Goal: Task Accomplishment & Management: Use online tool/utility

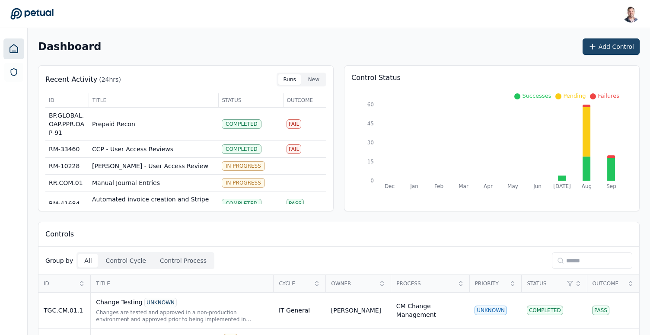
click at [630, 46] on button "Add Control" at bounding box center [611, 46] width 57 height 16
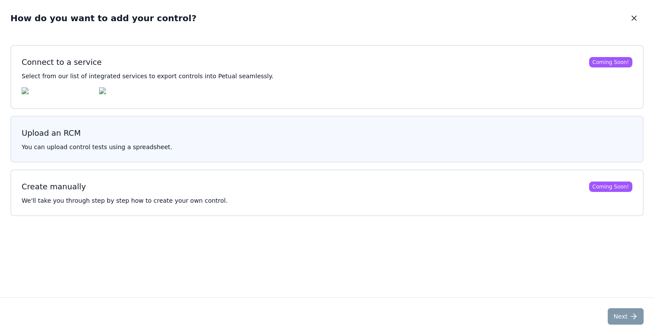
click at [327, 134] on h3 "Upload an RCM" at bounding box center [327, 133] width 611 height 12
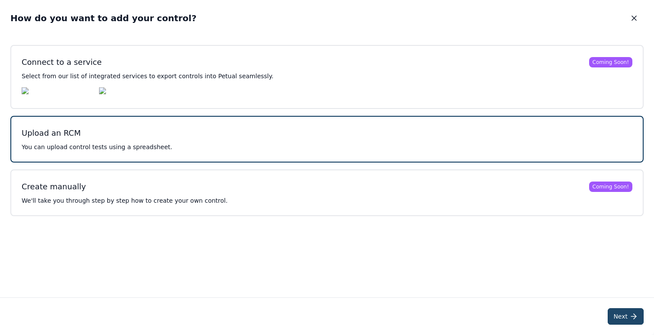
click at [617, 309] on button "Next" at bounding box center [626, 316] width 36 height 16
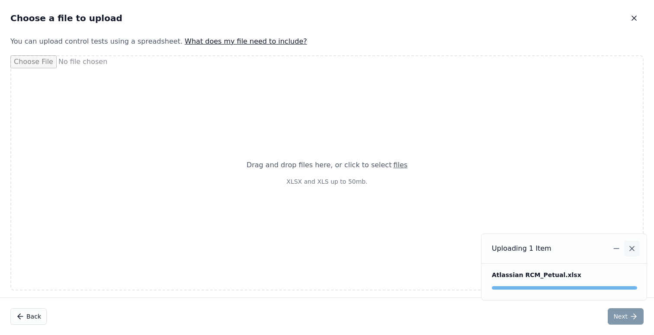
click at [636, 251] on icon "Notifications (F8)" at bounding box center [632, 248] width 9 height 9
click at [629, 248] on icon "Notifications (F8)" at bounding box center [632, 248] width 9 height 9
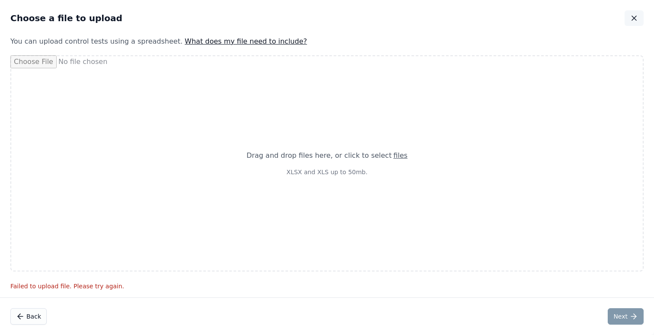
click at [634, 17] on icon "button" at bounding box center [634, 18] width 9 height 9
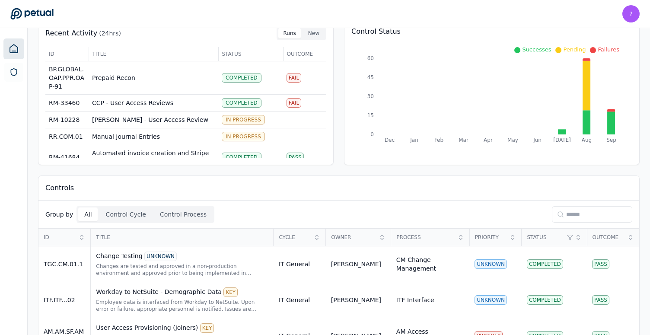
scroll to position [53, 0]
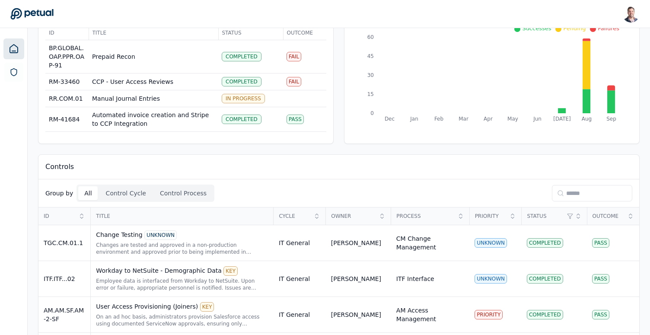
scroll to position [74, 0]
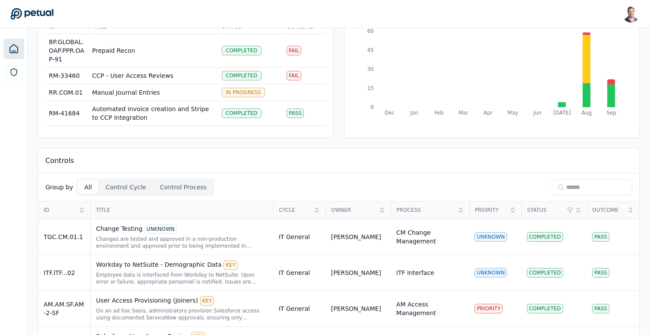
click at [575, 185] on input at bounding box center [592, 187] width 80 height 16
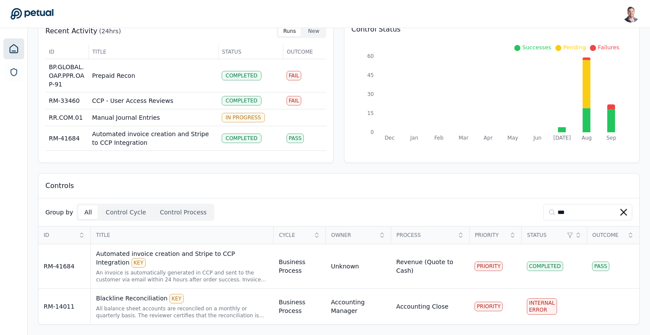
scroll to position [13, 0]
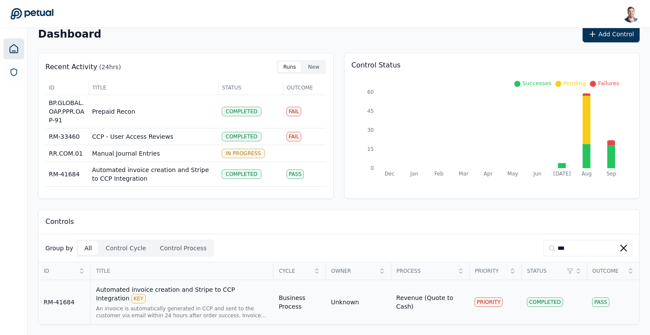
type input "***"
click at [198, 297] on div "Automated invoice creation and Stripe to CCP Integration KEY" at bounding box center [182, 294] width 173 height 18
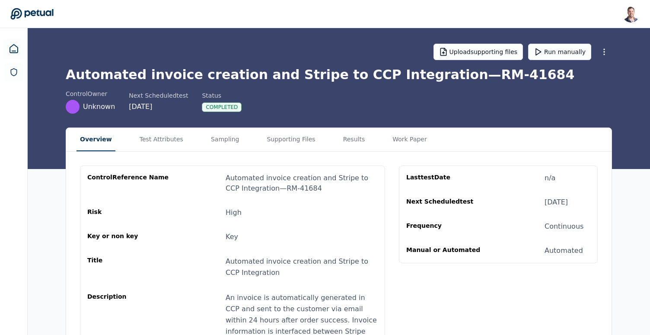
click at [183, 54] on div "Upload supporting files Run manually" at bounding box center [339, 52] width 547 height 30
click at [350, 74] on h1 "Automated invoice creation and Stripe to CCP Integration — RM-41684" at bounding box center [339, 75] width 547 height 16
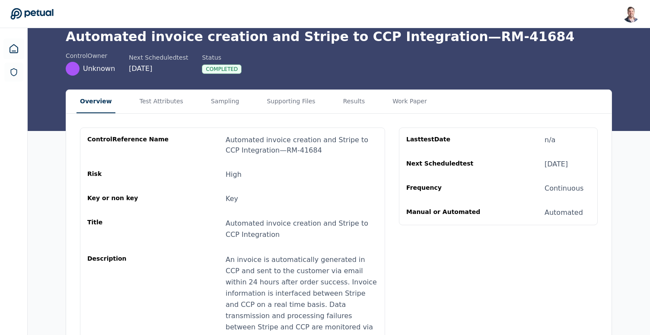
scroll to position [38, 0]
click at [170, 105] on main "Upload supporting files Run manually Automated invoice creation and Stripe to C…" at bounding box center [339, 213] width 623 height 446
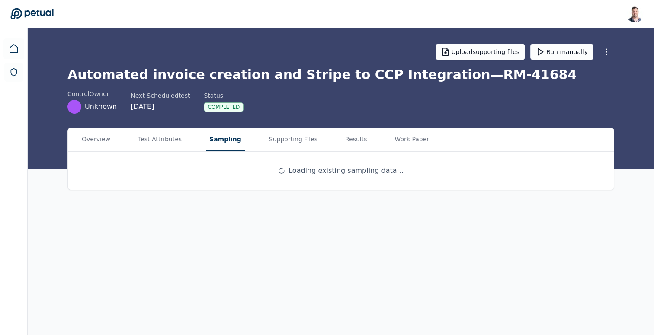
click at [231, 145] on button "Sampling" at bounding box center [225, 139] width 39 height 23
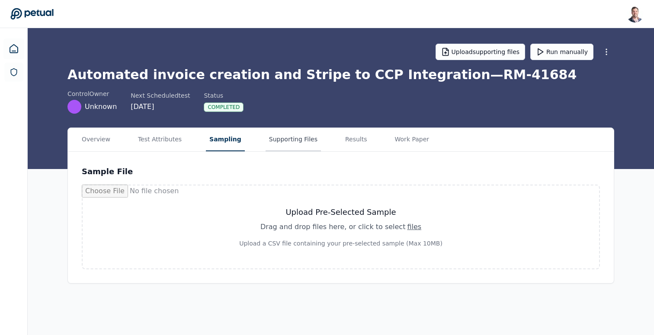
click at [286, 147] on button "Supporting Files" at bounding box center [293, 139] width 55 height 23
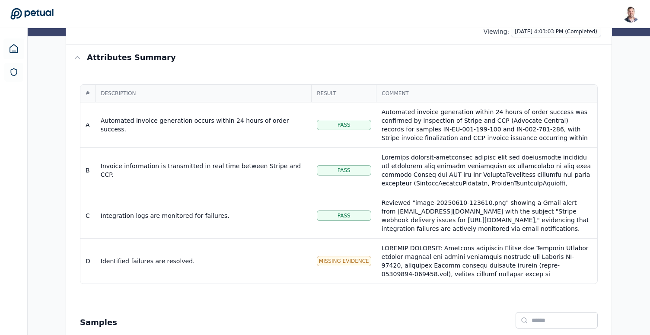
scroll to position [135, 0]
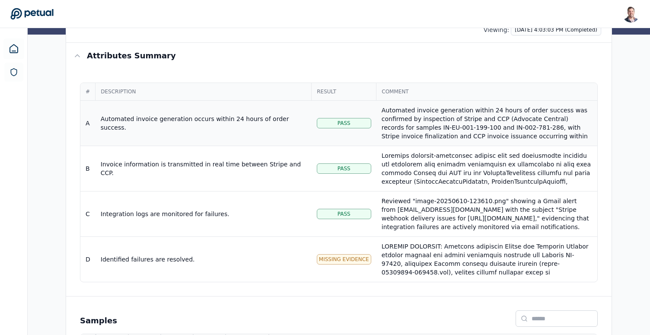
click at [292, 134] on td "Automated invoice generation occurs within 24 hours of order success." at bounding box center [204, 123] width 216 height 45
click at [471, 126] on div "Automated invoice generation within 24 hours of order success was confirmed by …" at bounding box center [487, 166] width 211 height 121
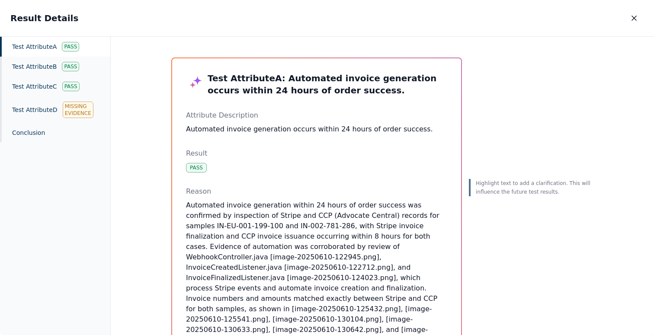
click at [57, 43] on div "Test Attribute A Pass" at bounding box center [55, 47] width 110 height 20
click at [23, 45] on div "Test Attribute A Pass" at bounding box center [55, 47] width 110 height 20
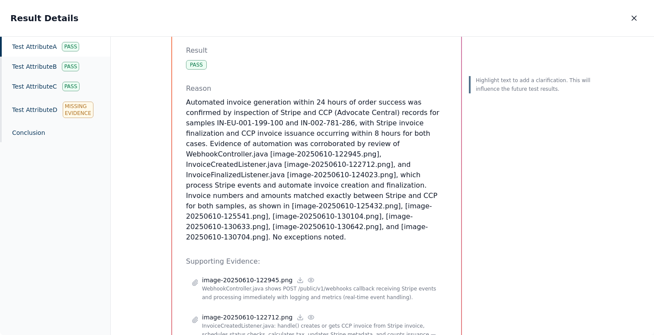
scroll to position [90, 0]
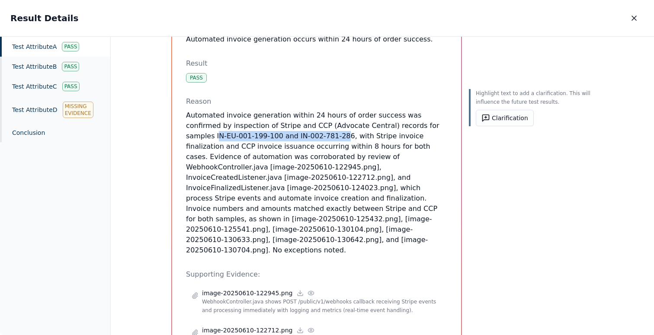
drag, startPoint x: 403, startPoint y: 127, endPoint x: 275, endPoint y: 136, distance: 128.3
click at [275, 136] on p "Automated invoice generation within 24 hours of order success was confirmed by …" at bounding box center [316, 182] width 261 height 145
click at [163, 205] on div "Test Attribute A : Automated invoice generation occurs within 24 hours of order…" at bounding box center [382, 317] width 443 height 721
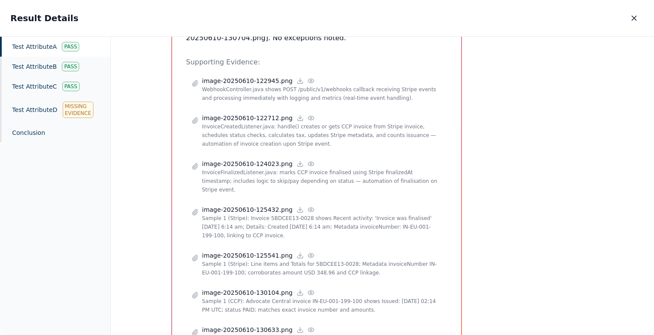
scroll to position [303, 0]
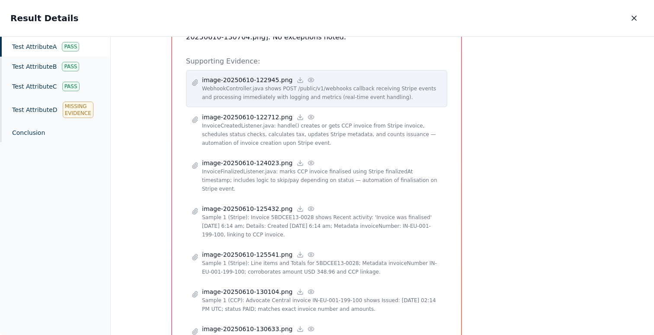
click at [308, 78] on icon at bounding box center [311, 80] width 6 height 4
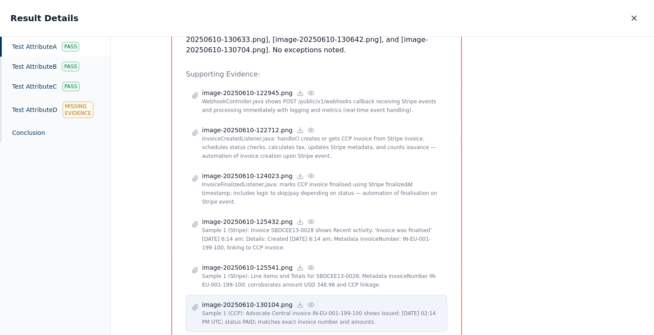
scroll to position [272, 0]
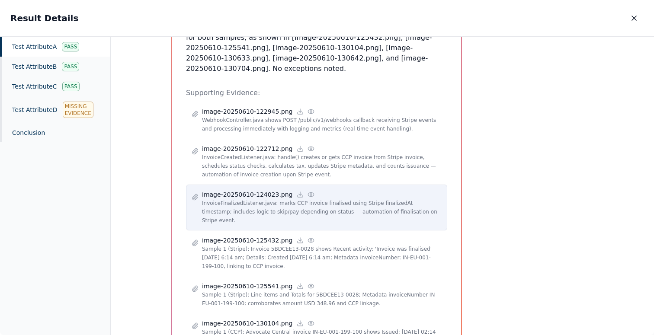
click at [308, 191] on icon at bounding box center [311, 194] width 7 height 7
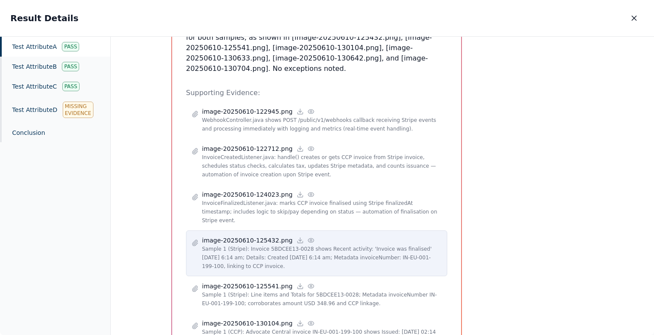
click at [308, 237] on icon at bounding box center [311, 240] width 7 height 7
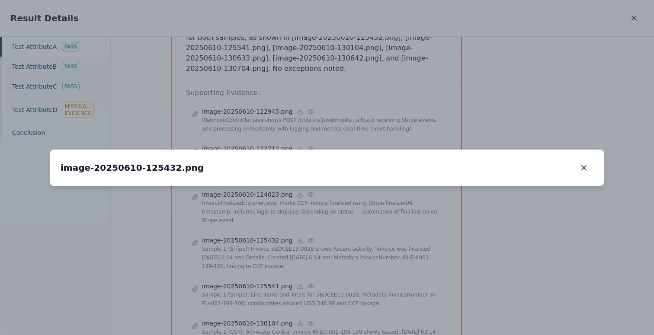
drag, startPoint x: 236, startPoint y: 219, endPoint x: 242, endPoint y: 194, distance: 25.5
click at [333, 161] on img at bounding box center [333, 161] width 0 height 0
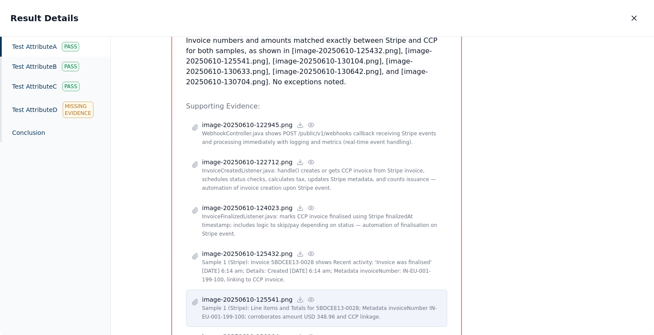
scroll to position [339, 0]
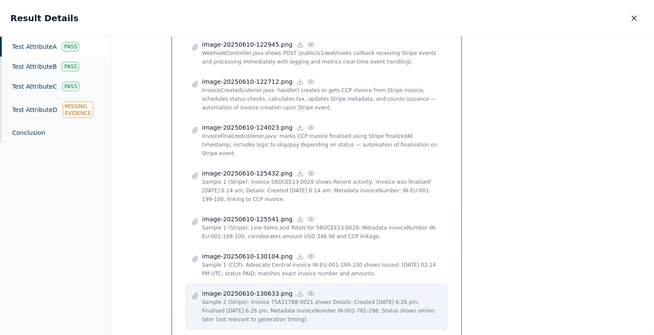
click at [308, 292] on icon at bounding box center [311, 294] width 6 height 4
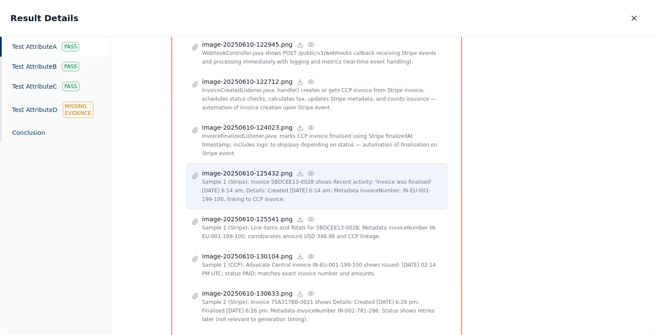
click at [308, 170] on icon at bounding box center [311, 173] width 7 height 7
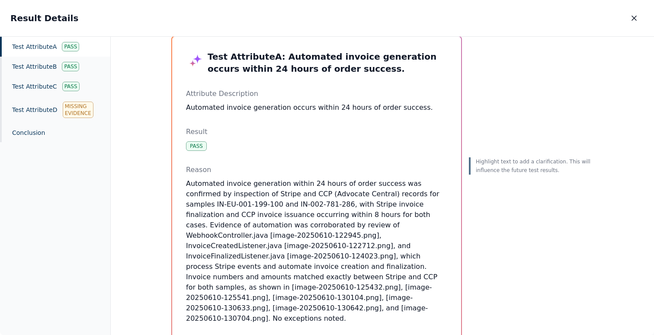
scroll to position [16, 0]
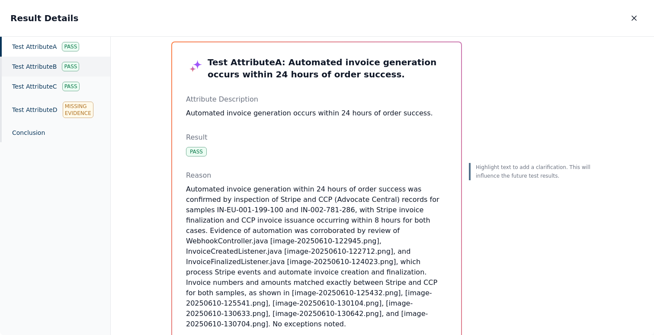
click at [38, 61] on div "Test Attribute B Pass" at bounding box center [55, 67] width 110 height 20
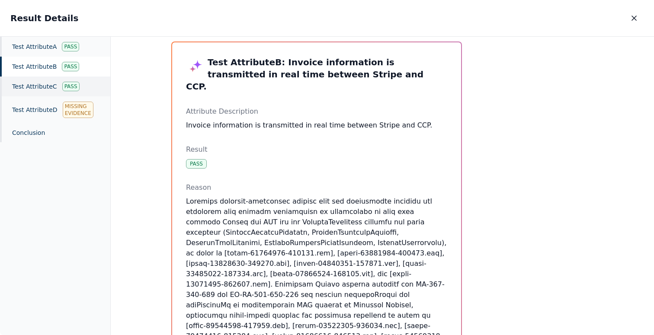
click at [48, 83] on div "Test Attribute C Pass" at bounding box center [55, 87] width 110 height 20
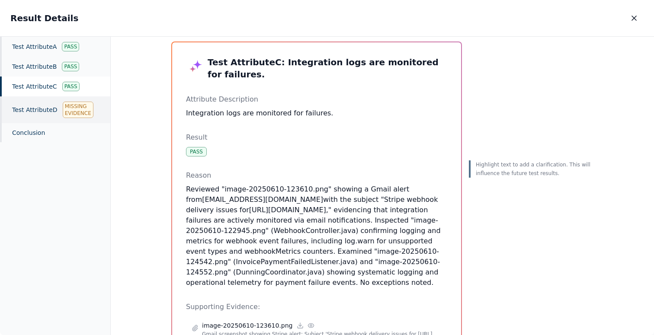
click at [26, 113] on div "Test Attribute D Missing Evidence" at bounding box center [55, 109] width 110 height 27
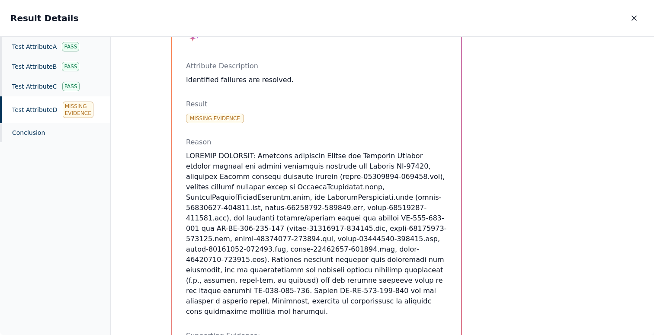
scroll to position [48, 0]
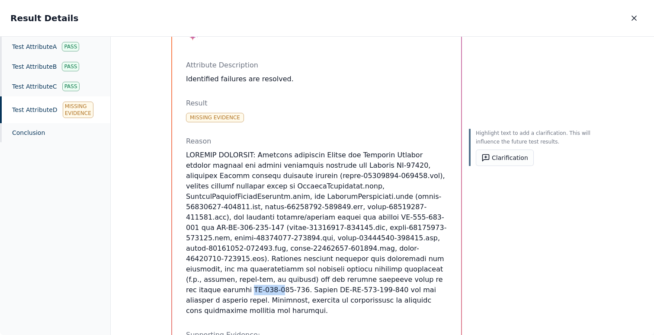
drag, startPoint x: 237, startPoint y: 280, endPoint x: 266, endPoint y: 277, distance: 29.1
click at [266, 277] on p at bounding box center [316, 233] width 261 height 166
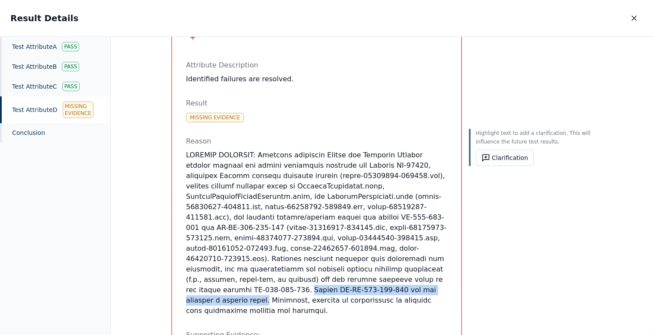
drag, startPoint x: 294, startPoint y: 279, endPoint x: 224, endPoint y: 291, distance: 71.0
click at [224, 291] on p at bounding box center [316, 233] width 261 height 166
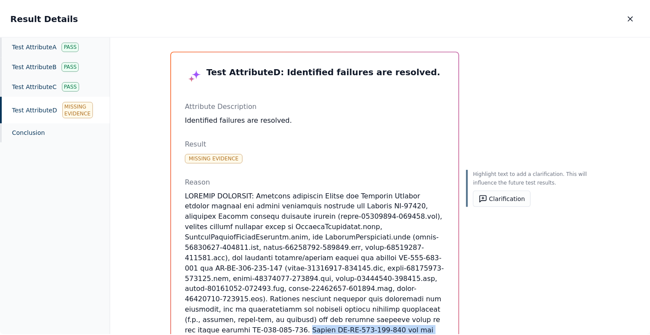
scroll to position [0, 0]
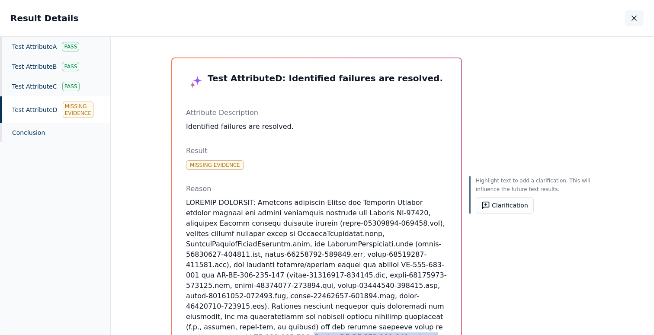
click at [630, 14] on icon "button" at bounding box center [634, 18] width 9 height 9
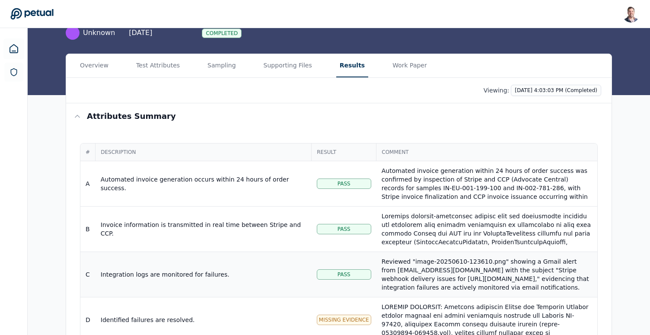
scroll to position [77, 0]
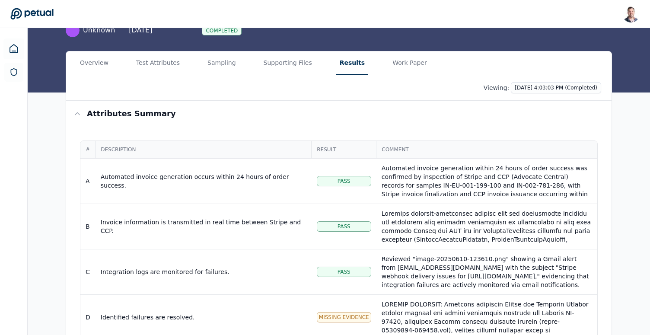
click at [165, 67] on main "Upload supporting files Run manually Automated invoice creation and Stripe to C…" at bounding box center [339, 202] width 623 height 501
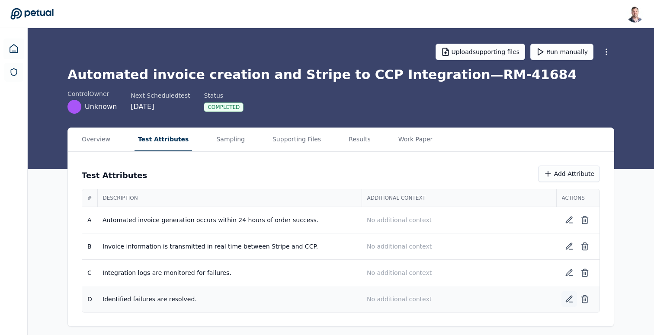
click at [570, 301] on icon at bounding box center [569, 299] width 9 height 9
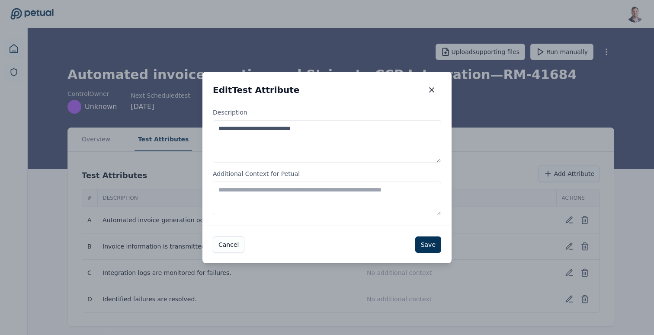
click at [333, 194] on textarea "Additional Context for Petual" at bounding box center [327, 199] width 228 height 34
type textarea "**********"
click at [434, 90] on icon "button" at bounding box center [431, 90] width 9 height 9
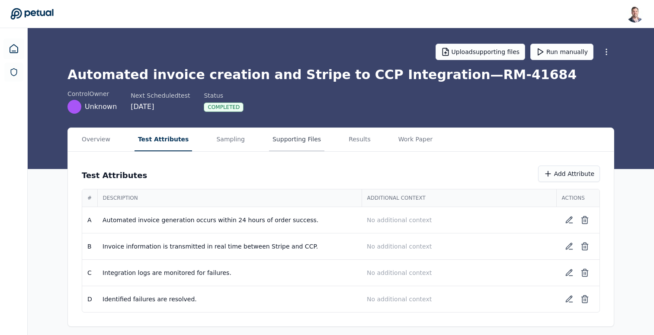
click at [279, 138] on button "Supporting Files" at bounding box center [296, 139] width 55 height 23
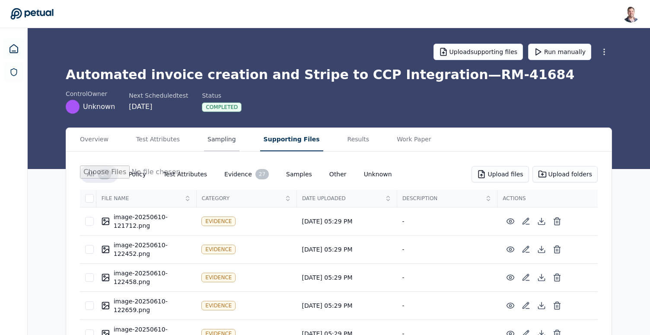
click at [227, 150] on button "Sampling" at bounding box center [221, 139] width 35 height 23
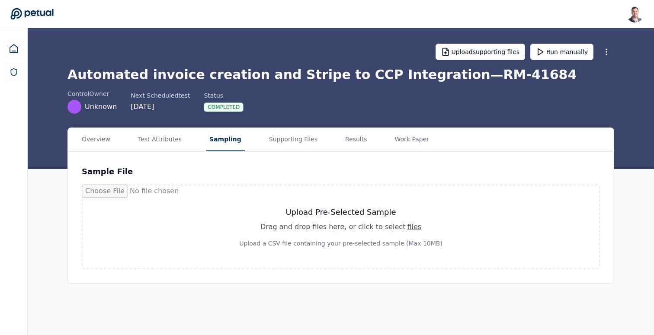
click at [435, 72] on h1 "Automated invoice creation and Stripe to CCP Integration — RM-41684" at bounding box center [340, 75] width 547 height 16
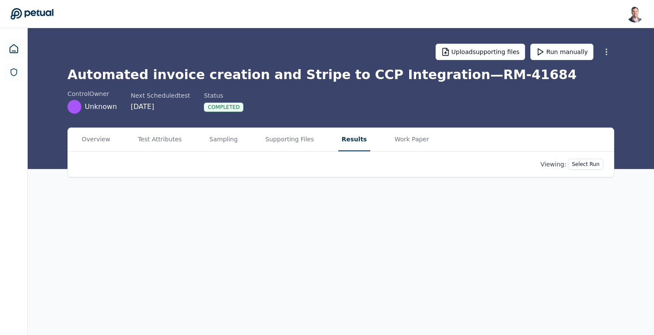
click at [353, 139] on button "Results" at bounding box center [354, 139] width 32 height 23
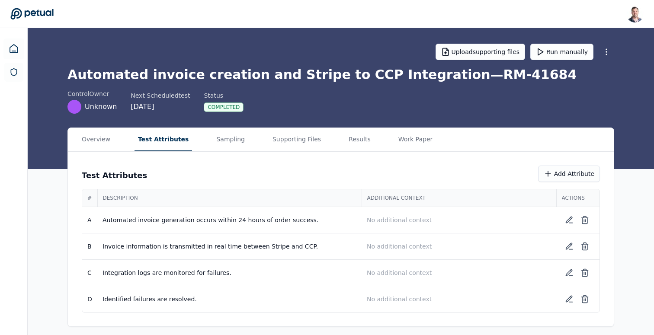
click at [144, 131] on button "Test Attributes" at bounding box center [164, 139] width 58 height 23
click at [403, 137] on button "Work Paper" at bounding box center [416, 139] width 42 height 23
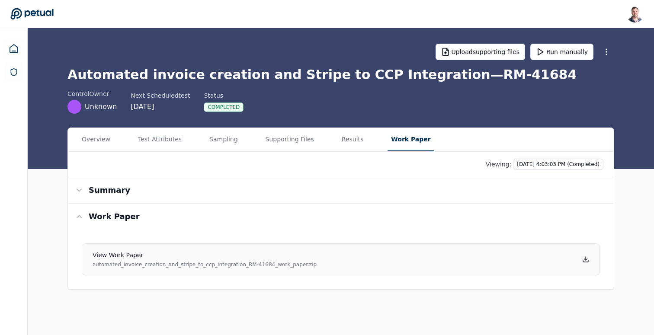
click at [586, 261] on icon at bounding box center [585, 259] width 7 height 7
